Goal: Navigation & Orientation: Find specific page/section

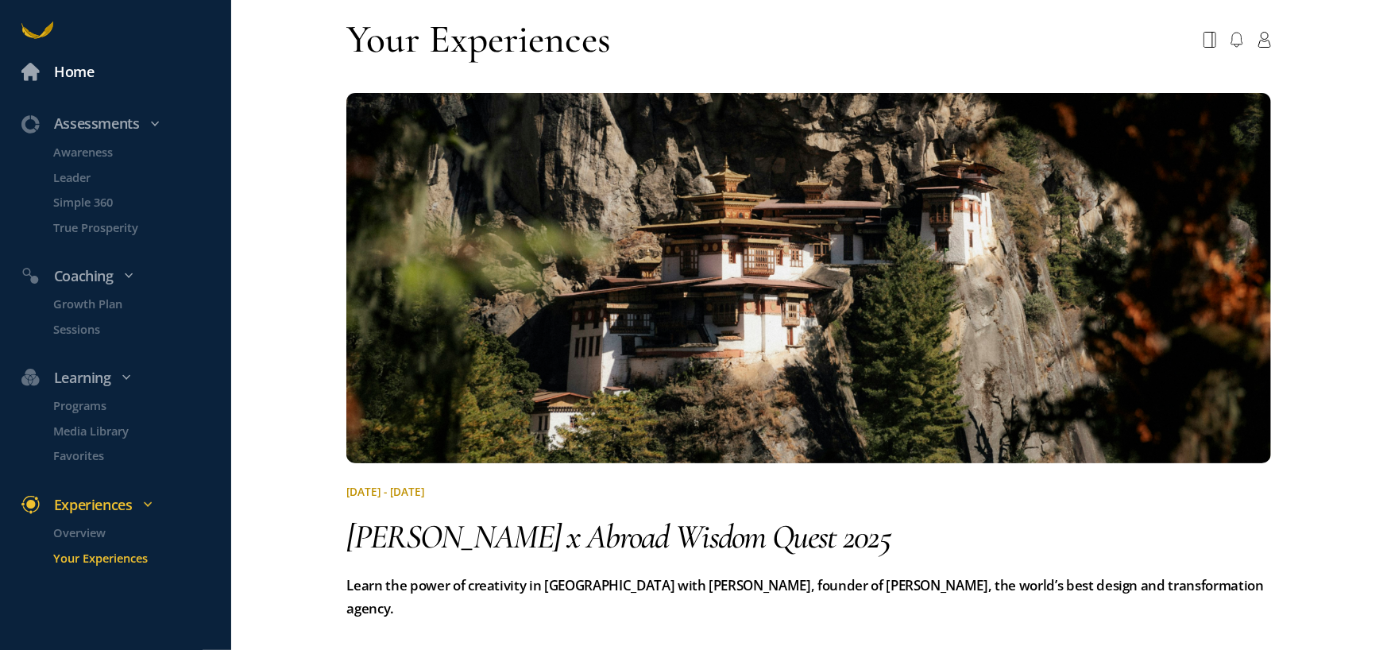
click at [71, 78] on div "Home" at bounding box center [74, 71] width 41 height 23
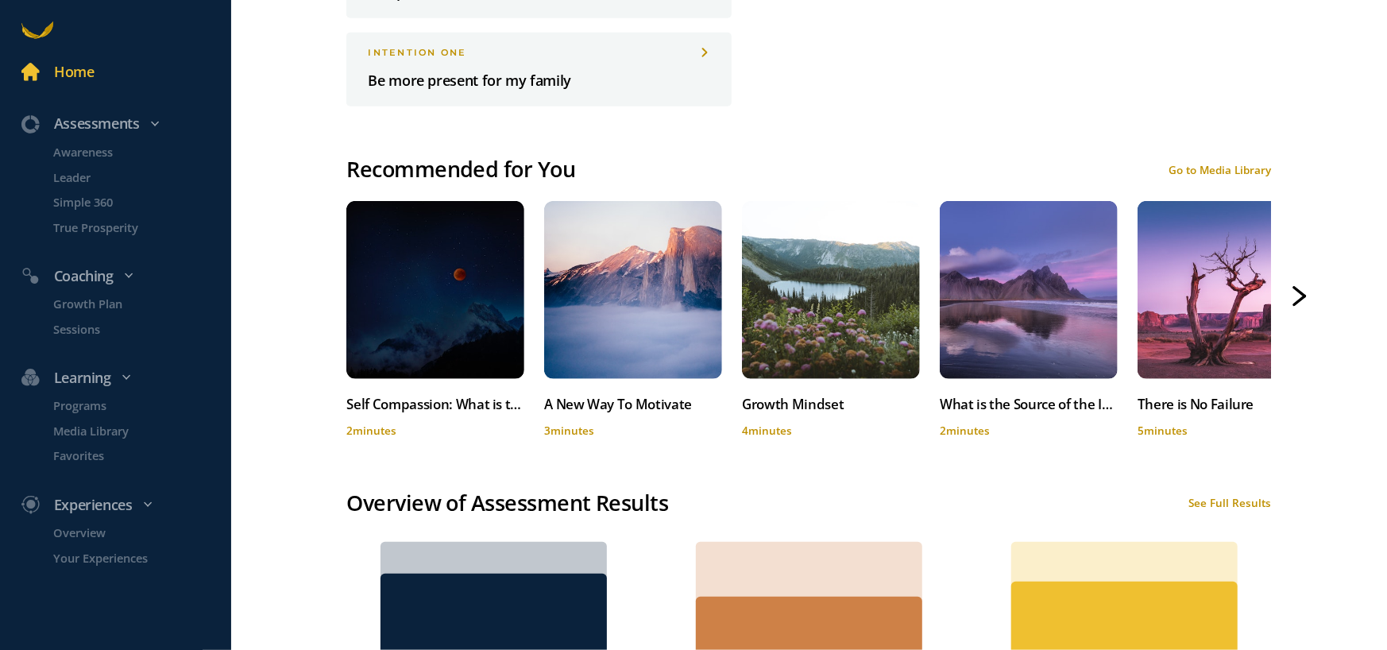
scroll to position [794, 0]
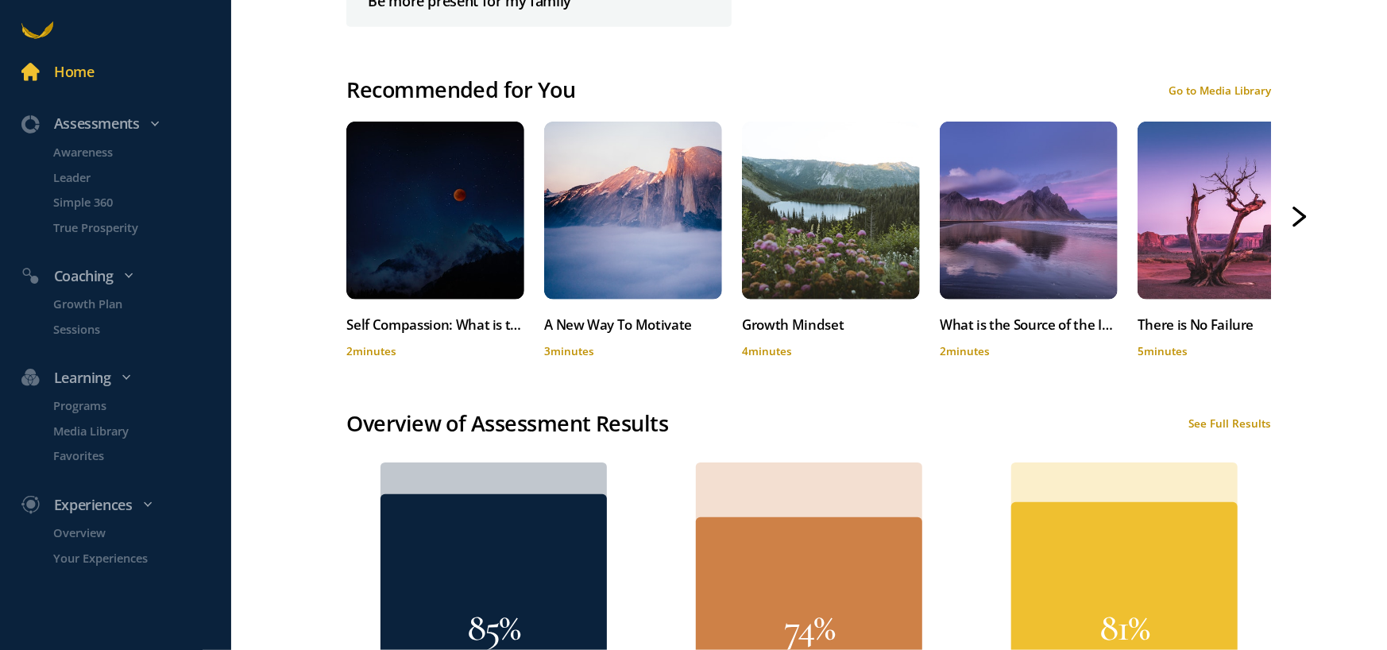
click at [1192, 83] on div "Go to Media Library" at bounding box center [1219, 90] width 102 height 14
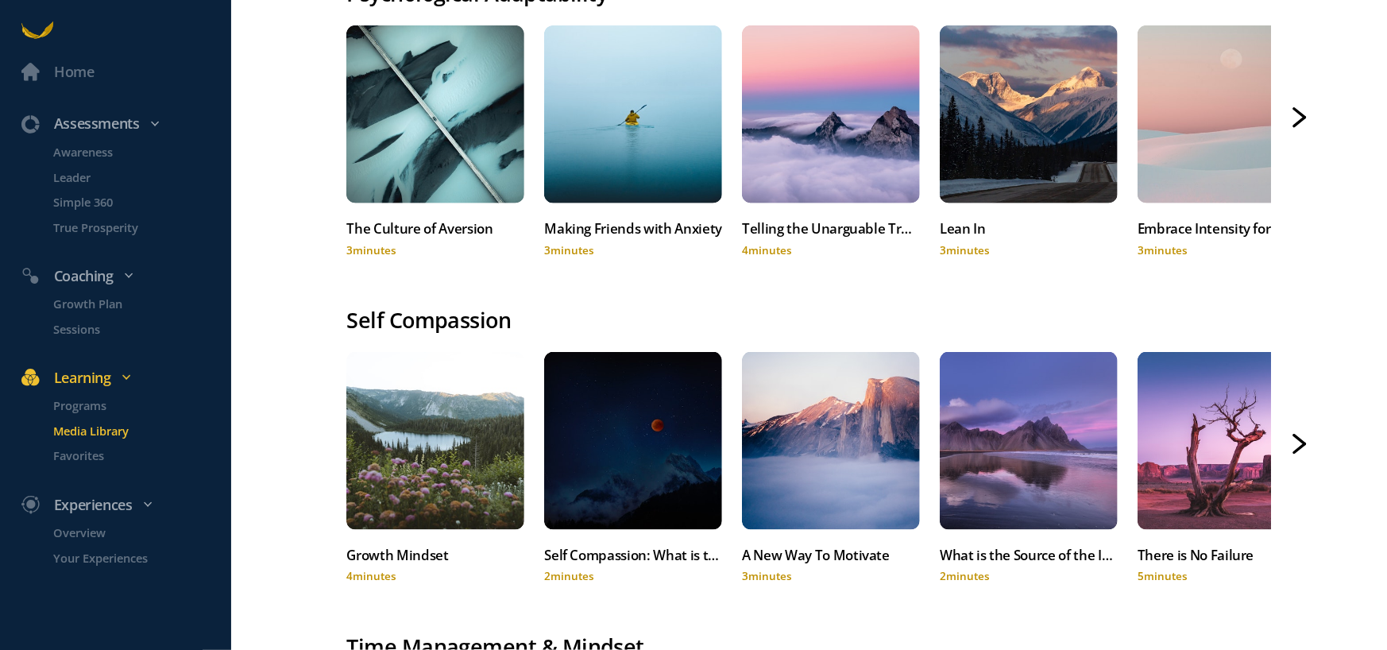
scroll to position [1271, 0]
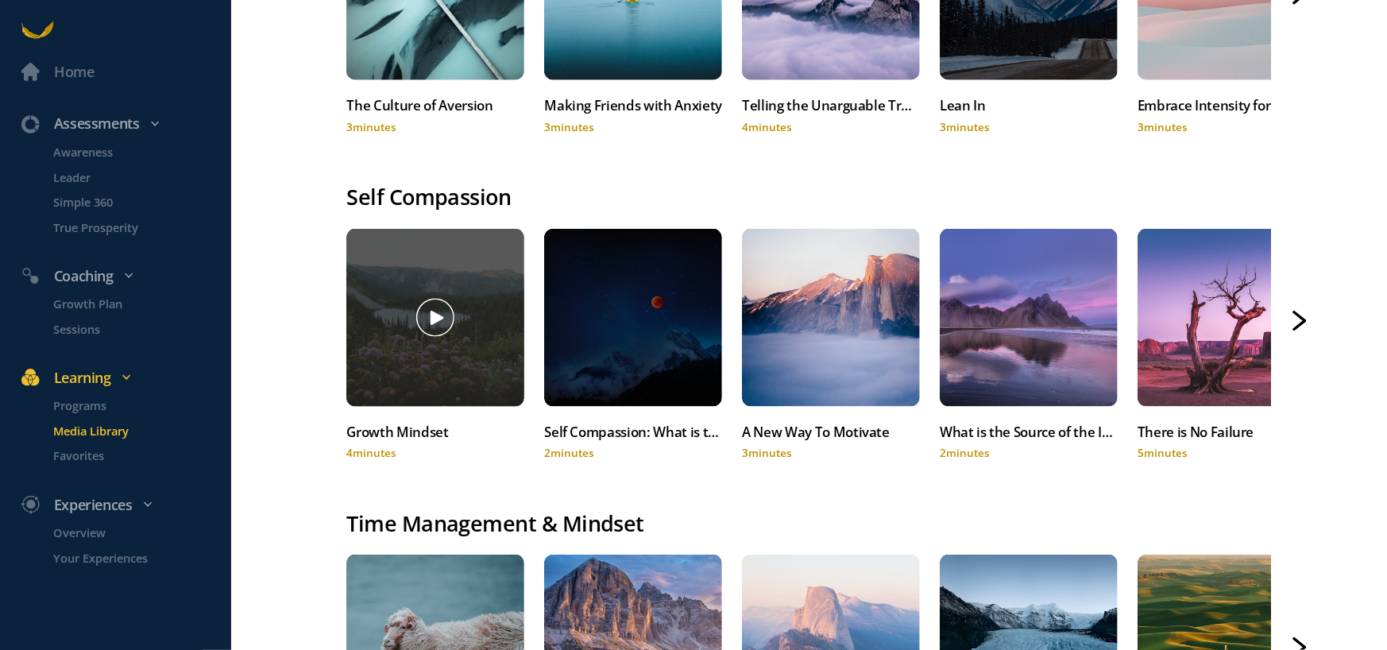
click at [411, 356] on div at bounding box center [435, 318] width 178 height 178
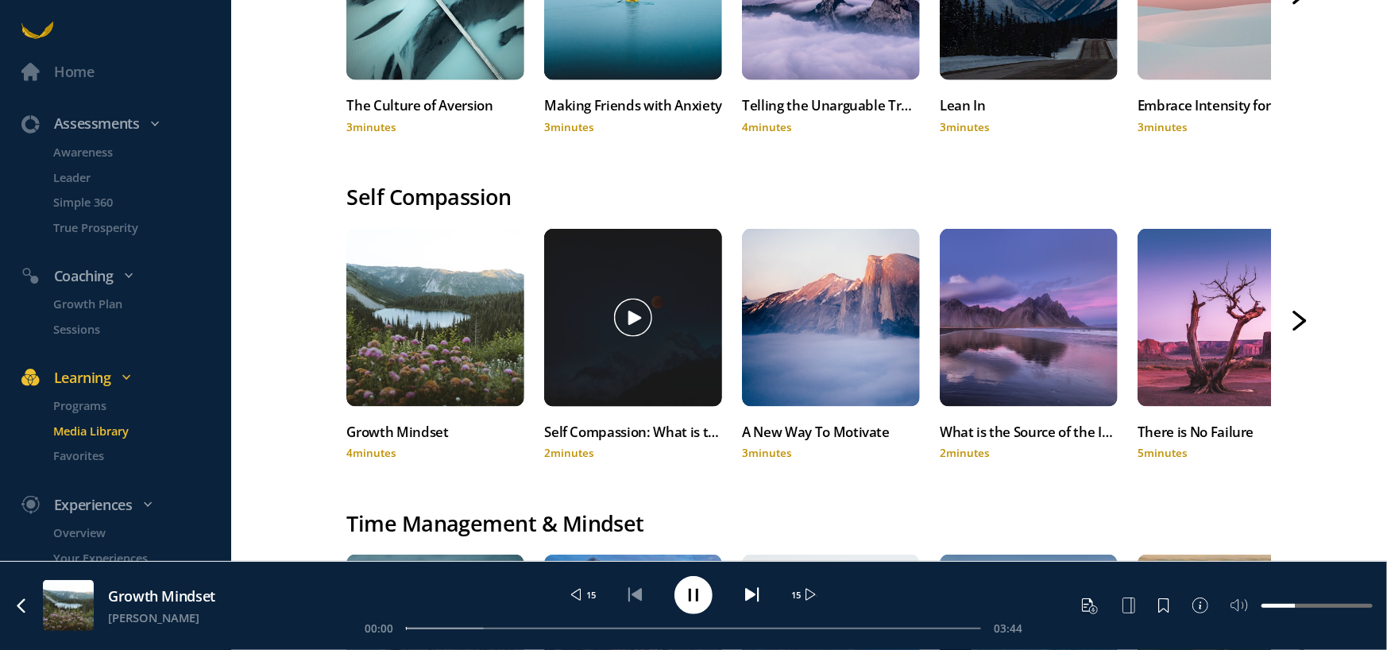
click at [622, 344] on div at bounding box center [633, 318] width 178 height 178
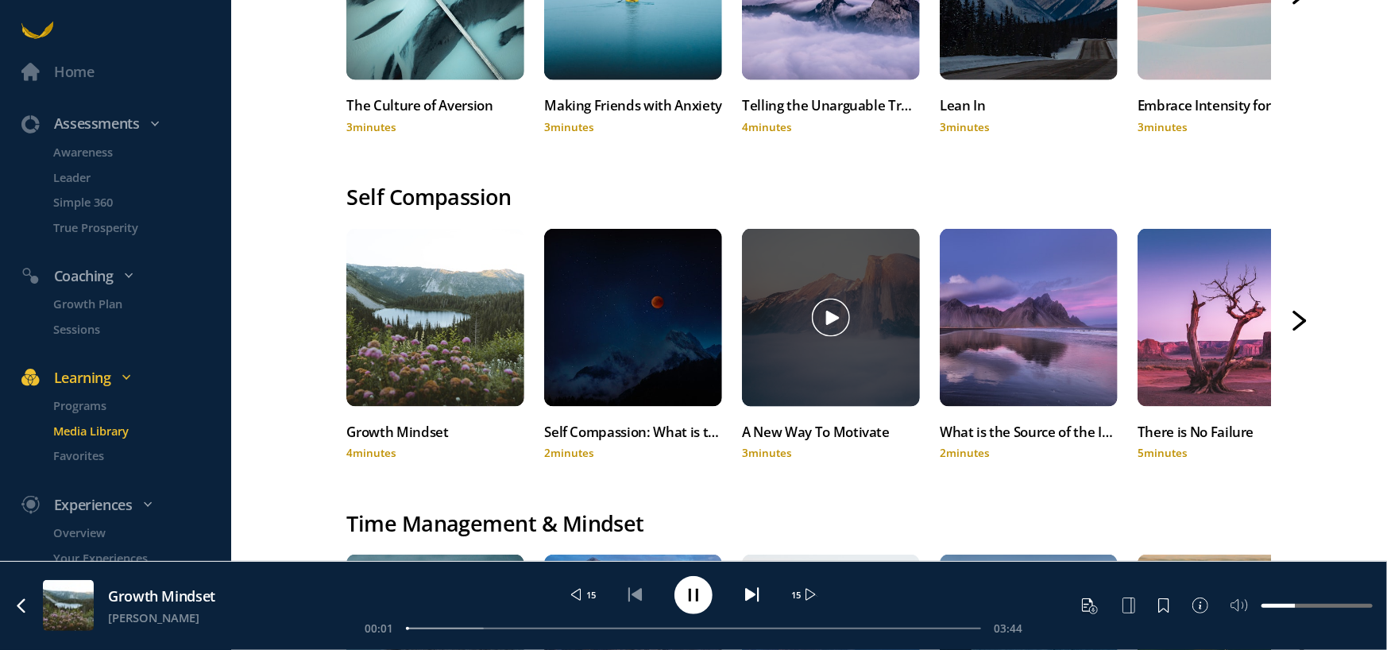
click at [840, 353] on div at bounding box center [831, 318] width 178 height 178
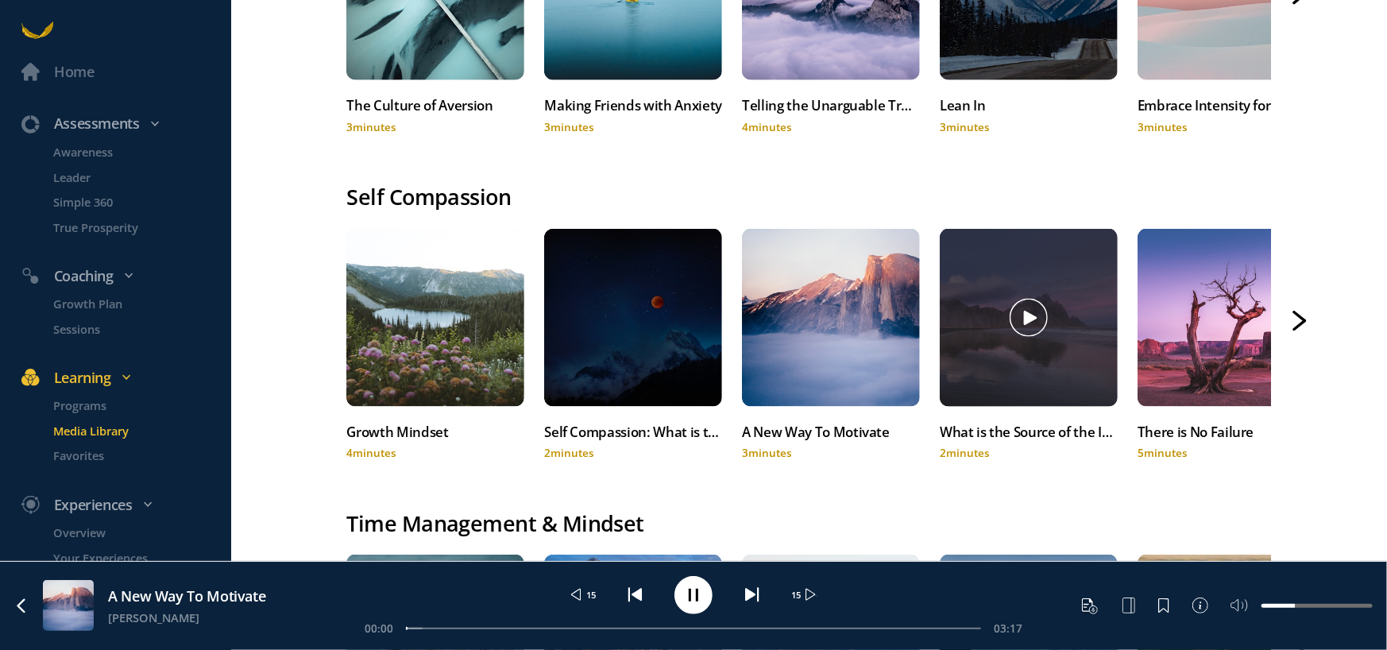
click at [998, 357] on div at bounding box center [1029, 318] width 178 height 178
